Goal: Information Seeking & Learning: Learn about a topic

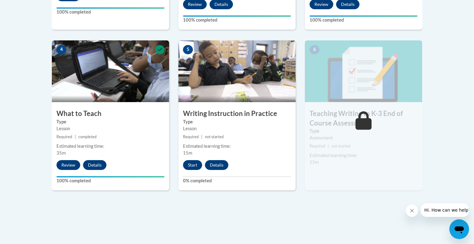
scroll to position [338, 0]
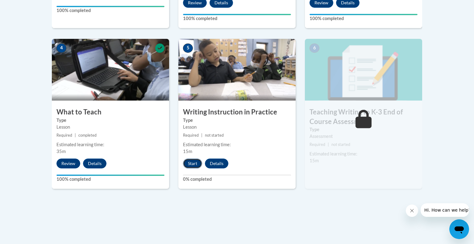
click at [191, 161] on button "Start" at bounding box center [192, 163] width 19 height 10
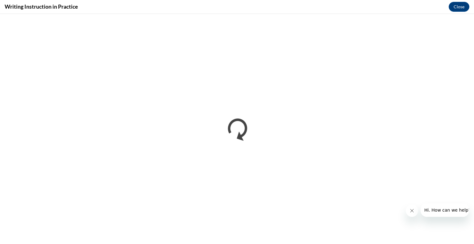
scroll to position [0, 0]
